Goal: Information Seeking & Learning: Find specific fact

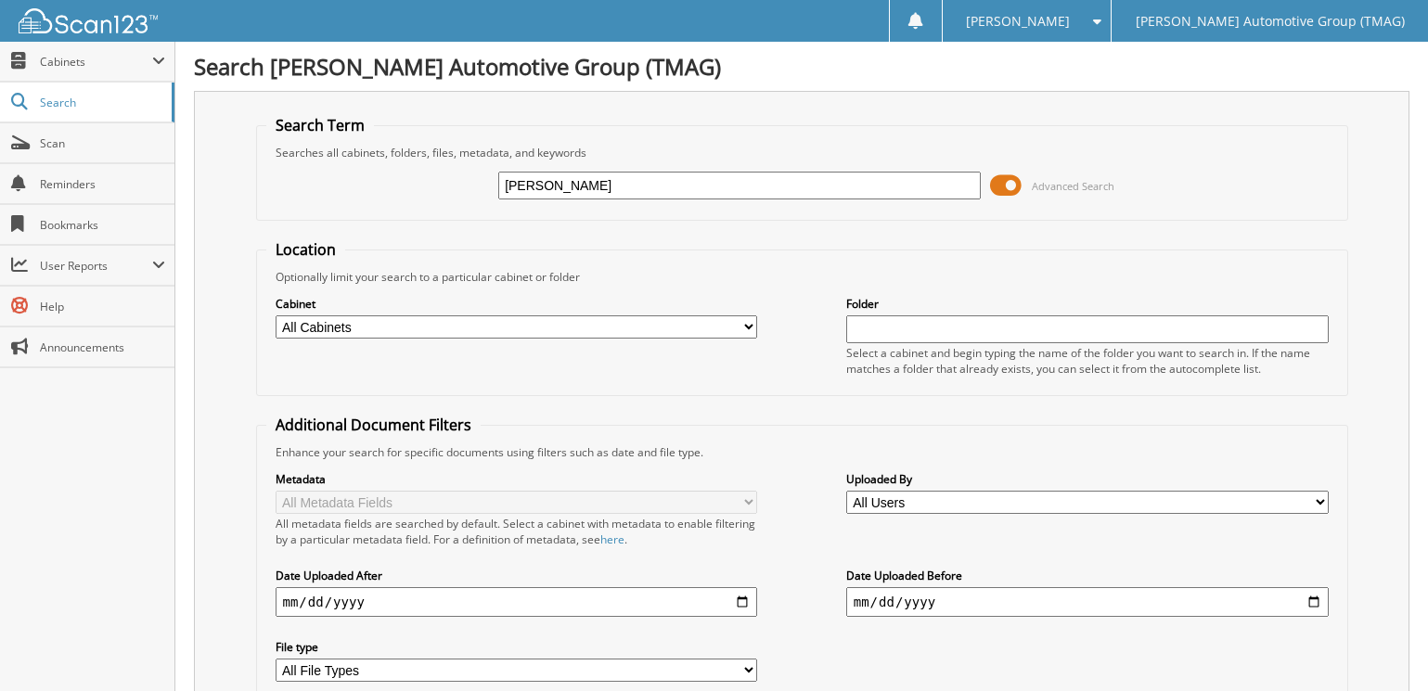
type input "[PERSON_NAME] OB"
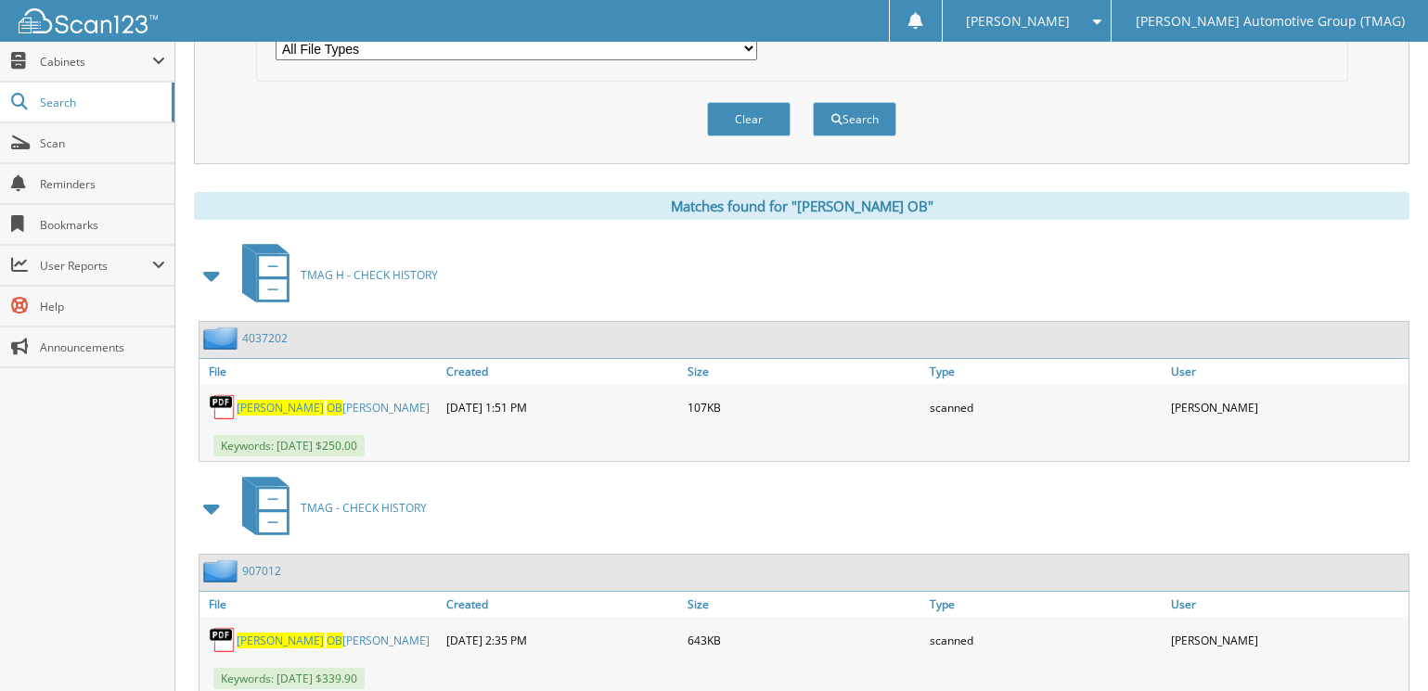
scroll to position [650, 0]
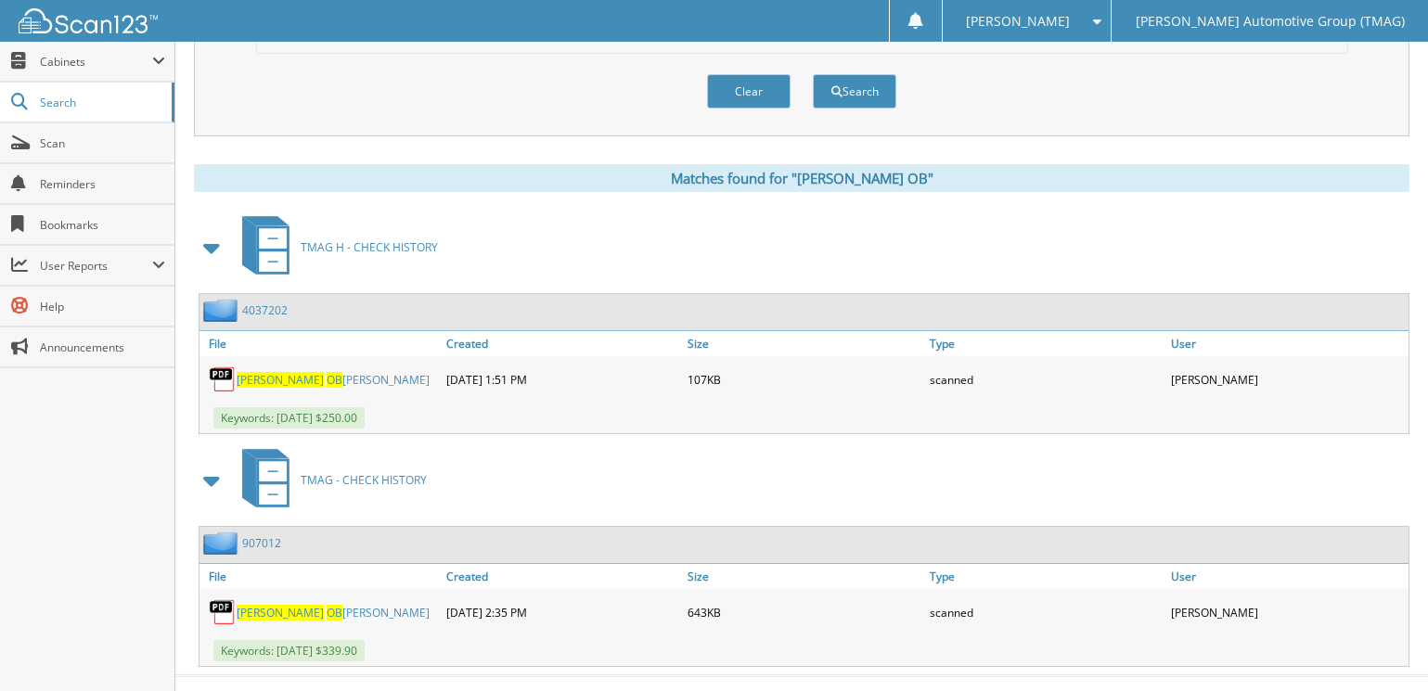
click at [209, 249] on span at bounding box center [212, 247] width 26 height 33
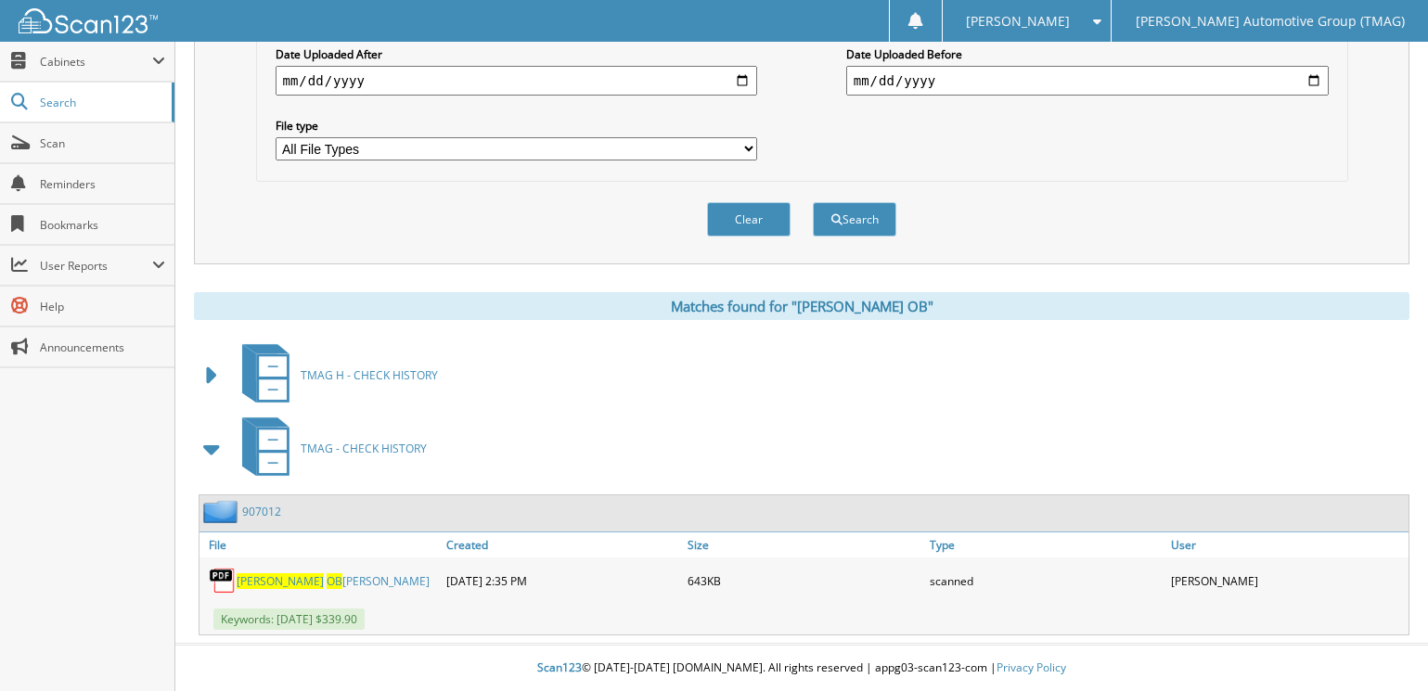
click at [211, 451] on span at bounding box center [212, 448] width 26 height 33
